Goal: Transaction & Acquisition: Purchase product/service

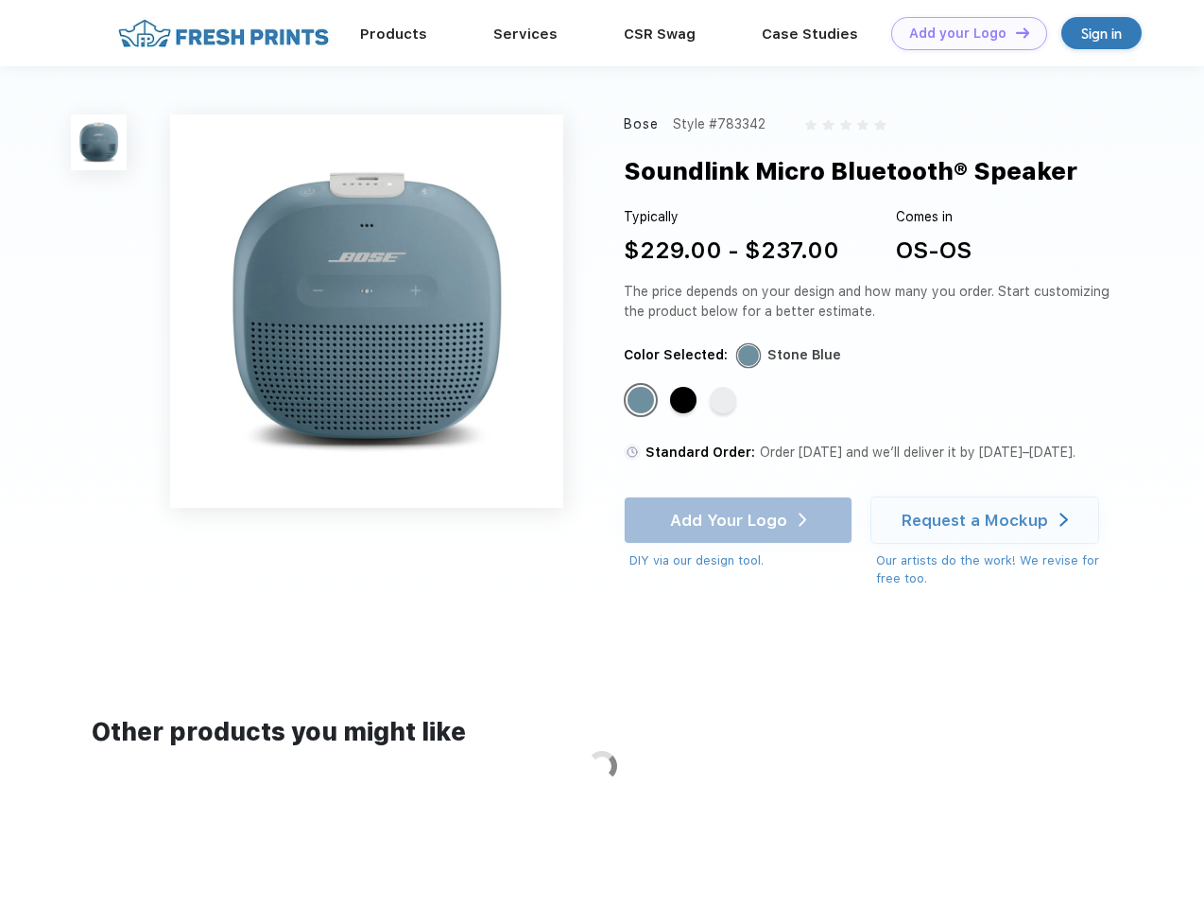
click at [962, 33] on link "Add your Logo Design Tool" at bounding box center [970, 33] width 156 height 33
click at [0, 0] on div "Design Tool" at bounding box center [0, 0] width 0 height 0
click at [1014, 32] on link "Add your Logo Design Tool" at bounding box center [970, 33] width 156 height 33
click at [99, 142] on img at bounding box center [99, 142] width 56 height 56
click at [643, 401] on div "Standard Color" at bounding box center [641, 400] width 26 height 26
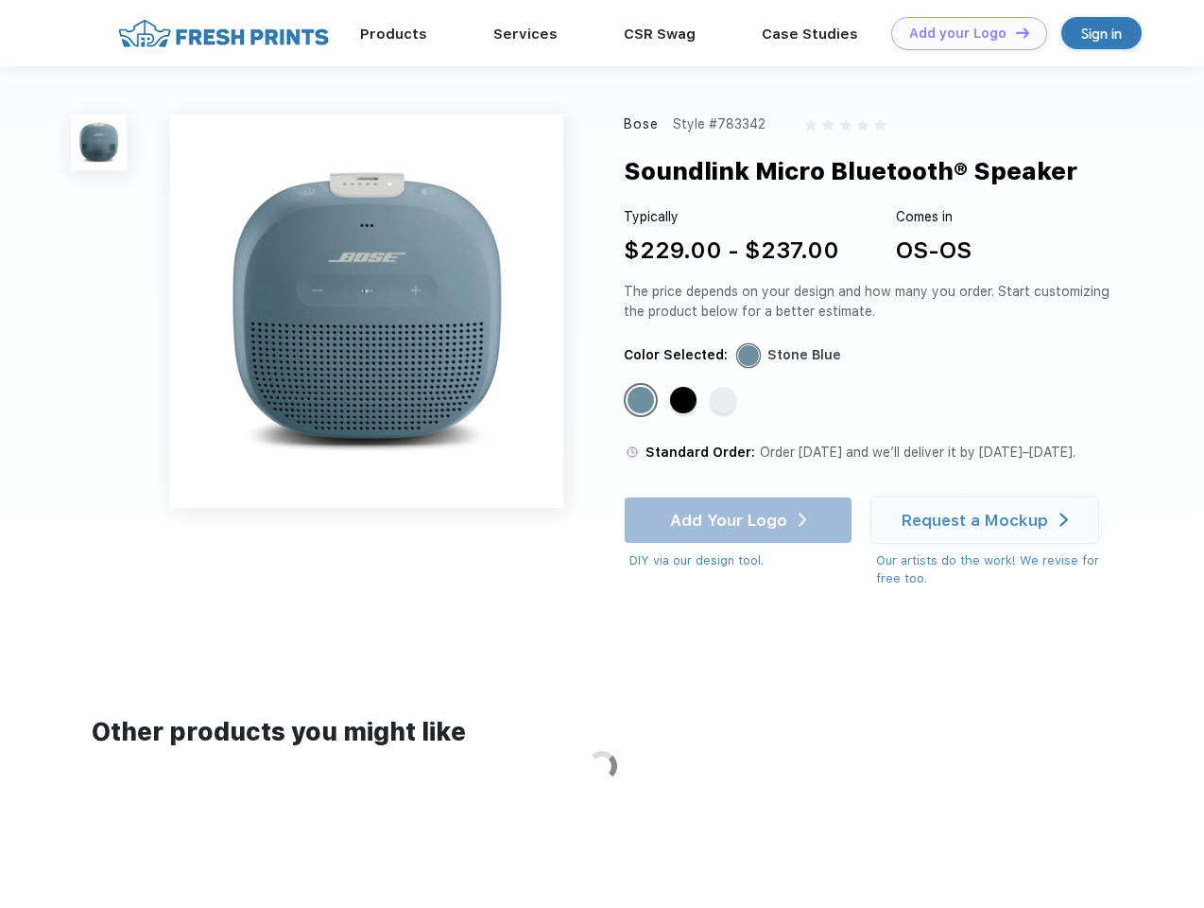
click at [685, 401] on div "Standard Color" at bounding box center [683, 400] width 26 height 26
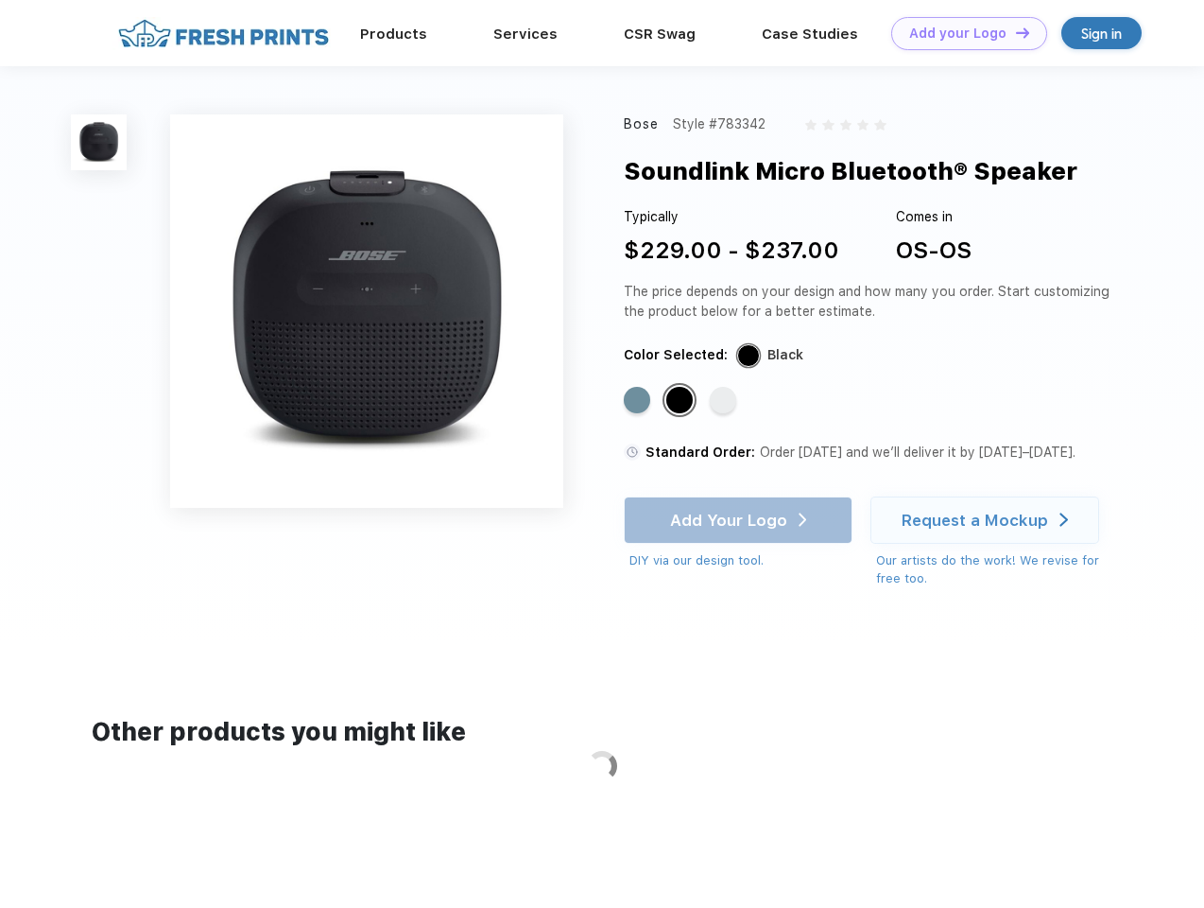
click at [725, 401] on div "Standard Color" at bounding box center [723, 400] width 26 height 26
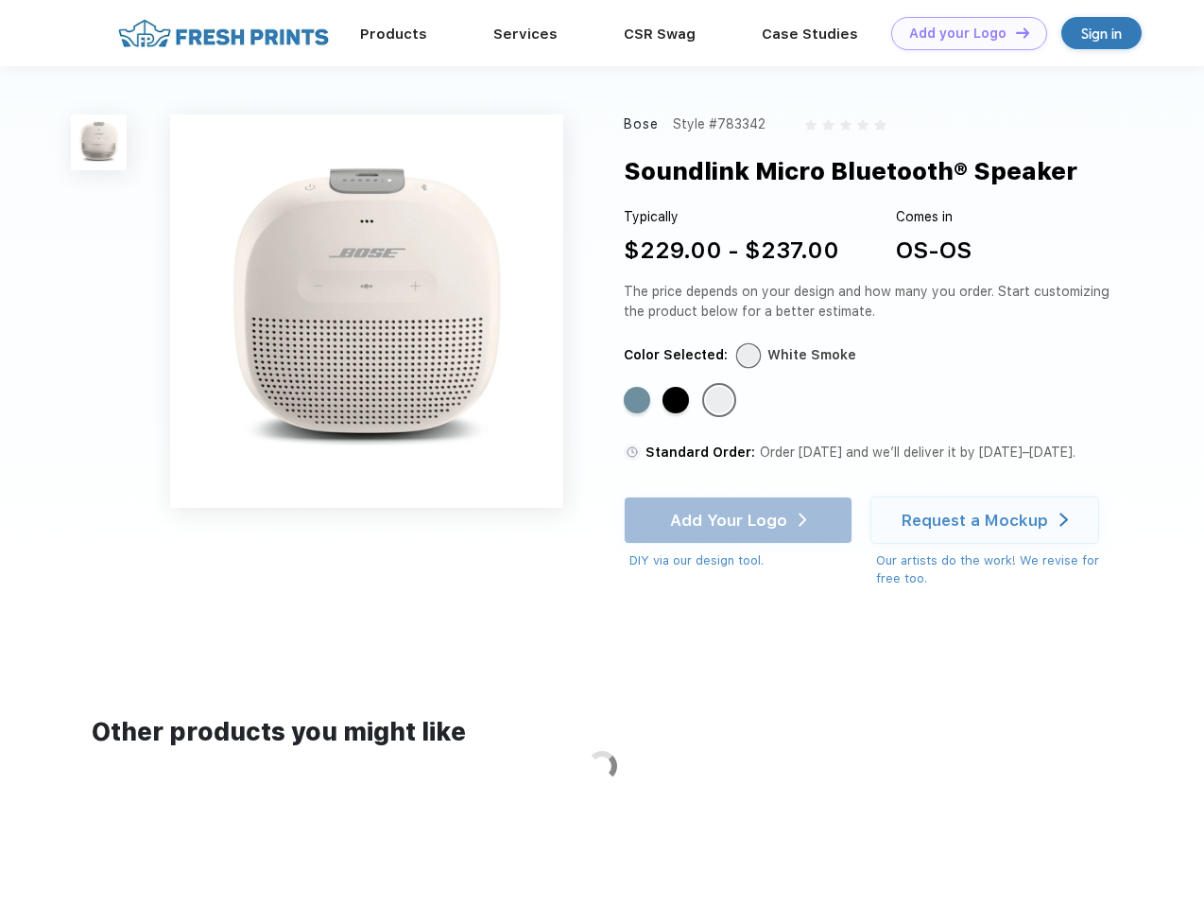
click at [740, 520] on div "Add Your Logo DIY via our design tool. Ah shoot! This product isn't up in our d…" at bounding box center [738, 533] width 229 height 74
click at [988, 520] on div "Request a Mockup" at bounding box center [975, 520] width 147 height 19
